Goal: Task Accomplishment & Management: Use online tool/utility

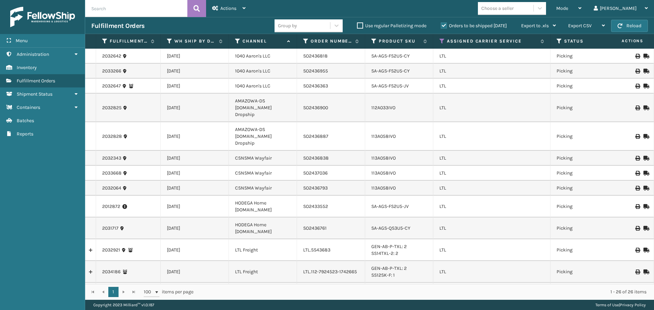
scroll to position [268, 0]
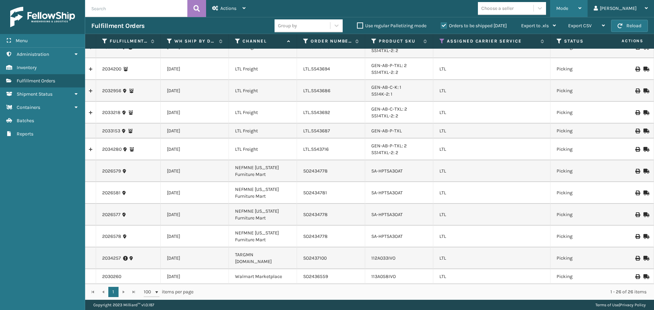
click at [581, 8] on div "Mode" at bounding box center [568, 8] width 25 height 17
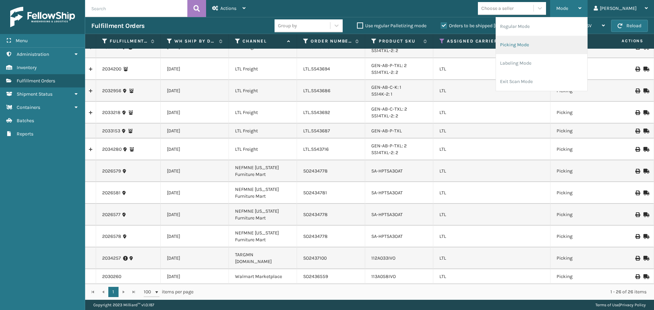
click at [560, 43] on li "Picking Mode" at bounding box center [541, 45] width 91 height 18
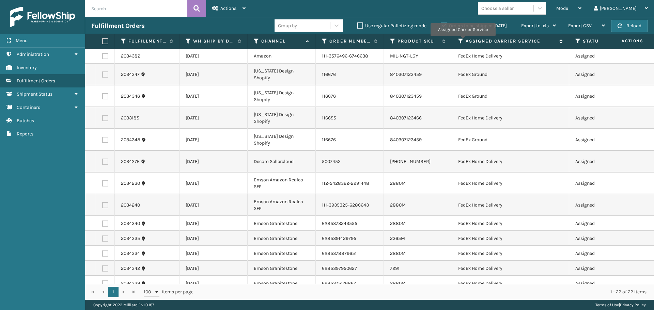
click at [462, 41] on icon at bounding box center [460, 41] width 5 height 6
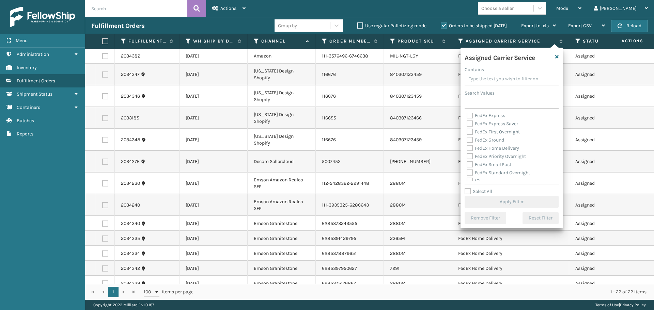
scroll to position [68, 0]
click at [466, 147] on label "LTL" at bounding box center [473, 147] width 15 height 6
click at [466, 147] on input "LTL" at bounding box center [466, 145] width 0 height 4
checkbox input "true"
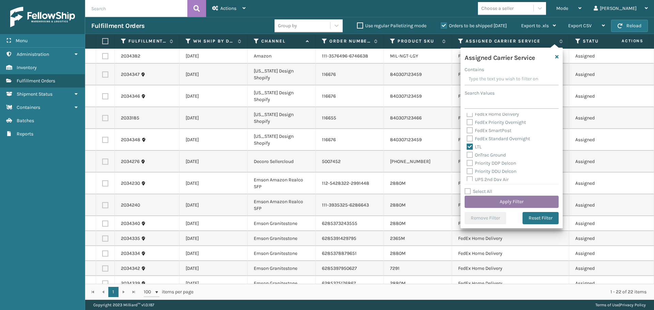
click at [490, 202] on button "Apply Filter" at bounding box center [511, 202] width 94 height 12
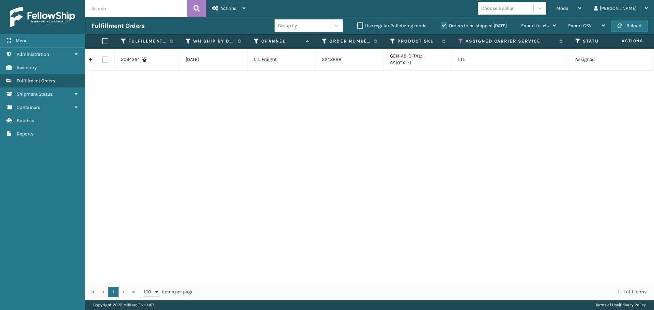
click at [106, 60] on label at bounding box center [105, 60] width 6 height 6
click at [102, 60] on input "checkbox" at bounding box center [102, 59] width 0 height 4
checkbox input "true"
click at [232, 8] on span "Actions" at bounding box center [228, 8] width 16 height 6
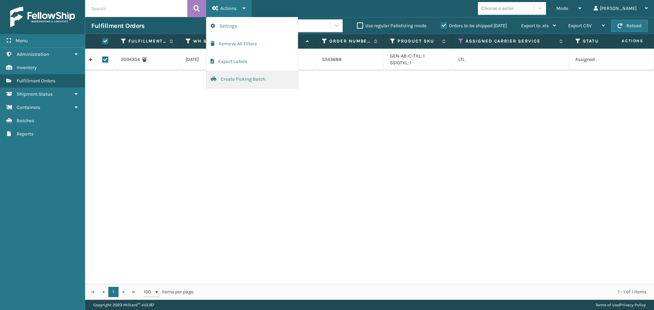
click at [243, 83] on button "Create Picking Batch" at bounding box center [251, 79] width 91 height 18
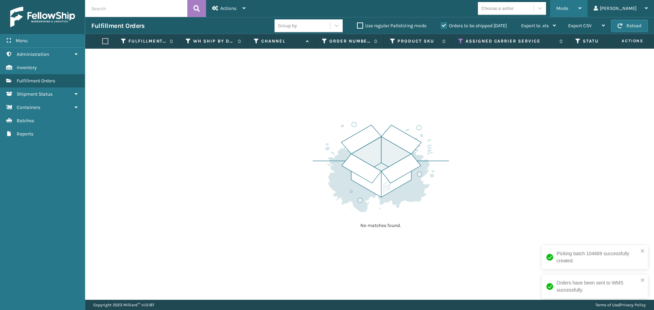
click at [581, 6] on icon at bounding box center [579, 8] width 3 height 5
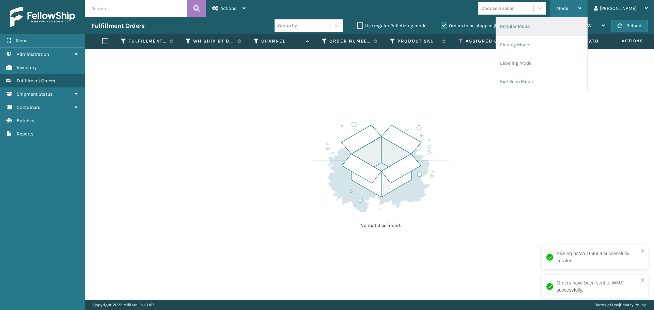
click at [547, 25] on li "Regular Mode" at bounding box center [541, 26] width 91 height 18
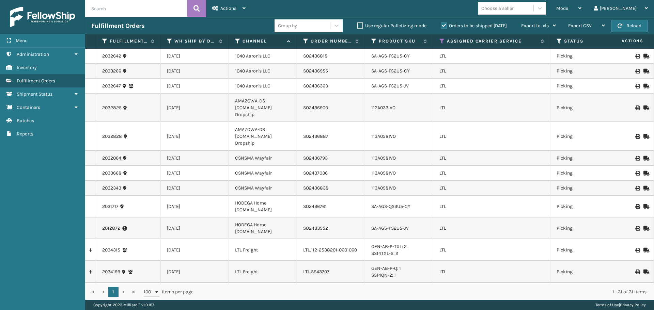
scroll to position [204, 0]
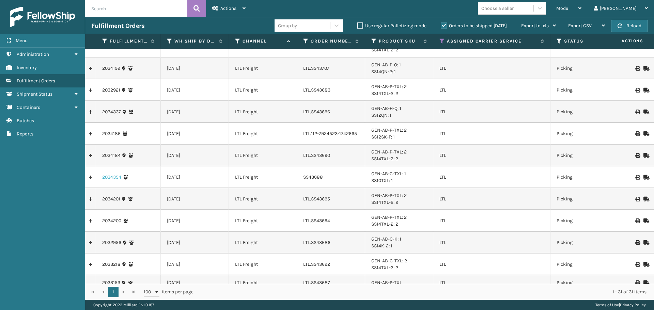
click at [105, 174] on link "2034354" at bounding box center [111, 177] width 19 height 7
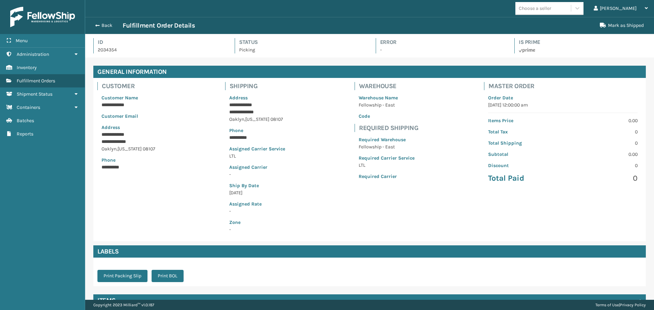
click at [107, 29] on div "Back Fulfillment Order Details" at bounding box center [343, 25] width 504 height 8
click at [115, 51] on p "2034354" at bounding box center [160, 49] width 125 height 7
copy p "2034354"
click at [95, 25] on span "button" at bounding box center [96, 25] width 4 height 5
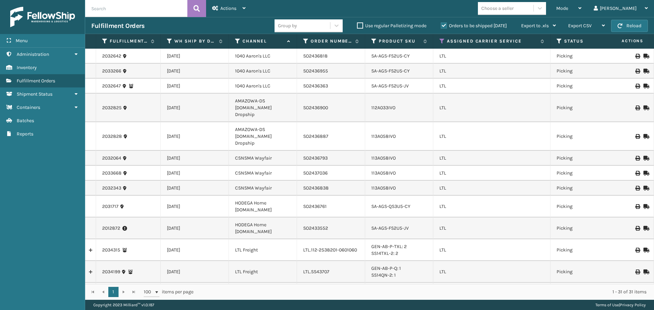
scroll to position [204, 0]
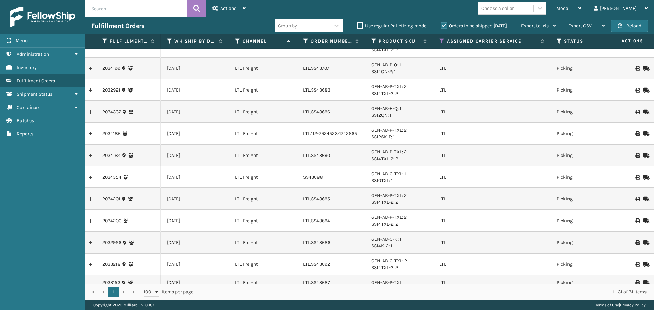
click at [643, 175] on icon at bounding box center [645, 177] width 4 height 5
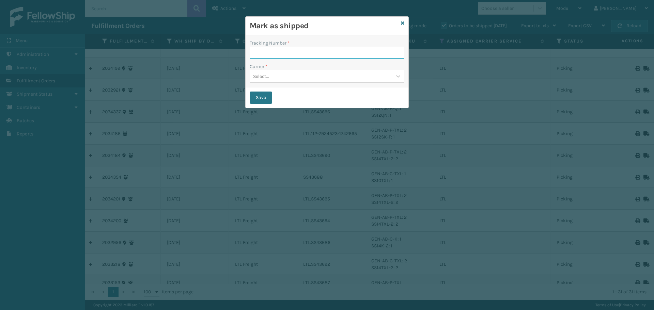
click at [308, 50] on input "Tracking Number *" at bounding box center [327, 53] width 155 height 12
click at [263, 49] on input "Tracking Number *" at bounding box center [327, 53] width 155 height 12
paste input "2034354"
type input "2034354"
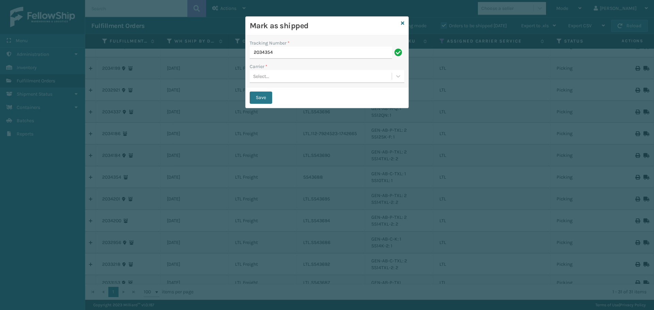
click at [279, 78] on div "Select..." at bounding box center [321, 76] width 142 height 11
click at [280, 90] on div "SleepGeekz LTL" at bounding box center [327, 93] width 155 height 13
click at [265, 98] on button "Save" at bounding box center [261, 98] width 22 height 12
